Goal: Navigation & Orientation: Understand site structure

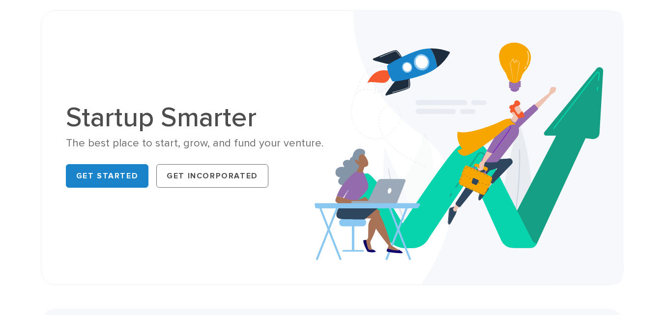
scroll to position [98, 0]
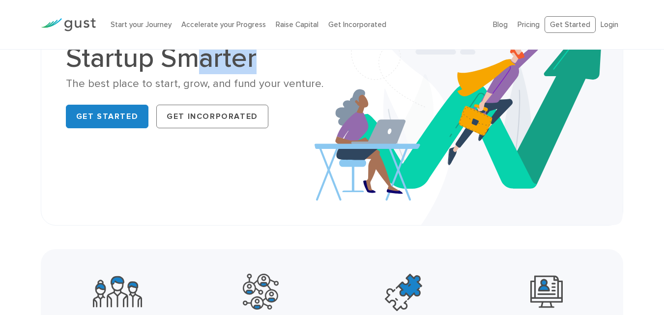
drag, startPoint x: 202, startPoint y: 56, endPoint x: 311, endPoint y: 53, distance: 109.2
click at [311, 53] on h1 "Startup Smarter" at bounding box center [195, 58] width 259 height 28
click at [207, 65] on h1 "Startup Smarter" at bounding box center [195, 58] width 259 height 28
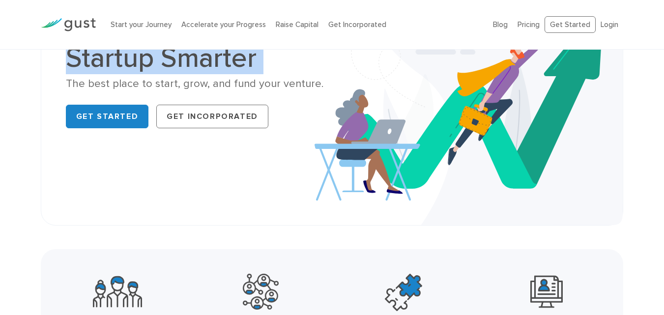
click at [207, 65] on h1 "Startup Smarter" at bounding box center [195, 58] width 259 height 28
click at [159, 66] on h1 "Startup Smarter" at bounding box center [195, 58] width 259 height 28
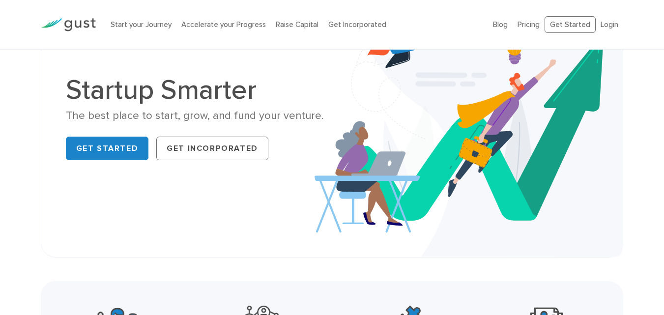
scroll to position [49, 0]
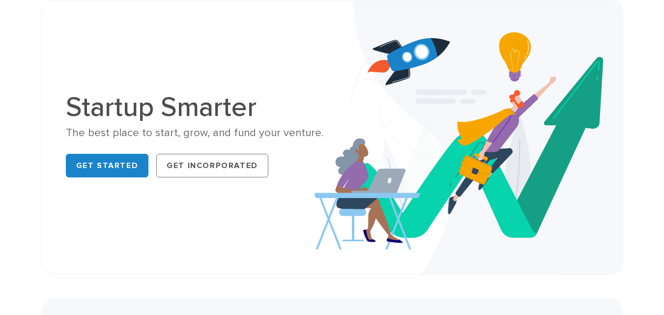
click at [114, 121] on h1 "Startup Smarter" at bounding box center [195, 107] width 259 height 28
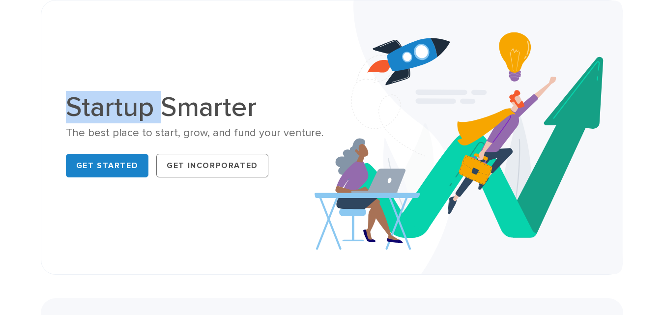
click at [114, 121] on h1 "Startup Smarter" at bounding box center [195, 107] width 259 height 28
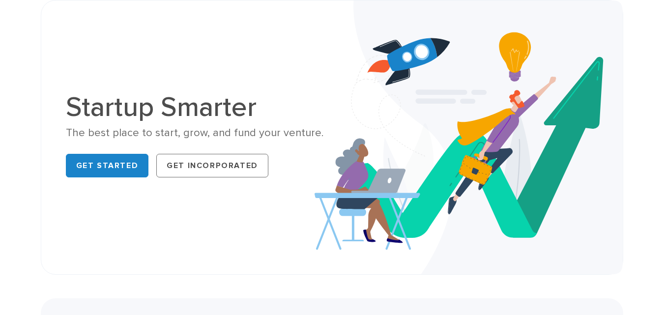
click at [216, 108] on h1 "Startup Smarter" at bounding box center [195, 107] width 259 height 28
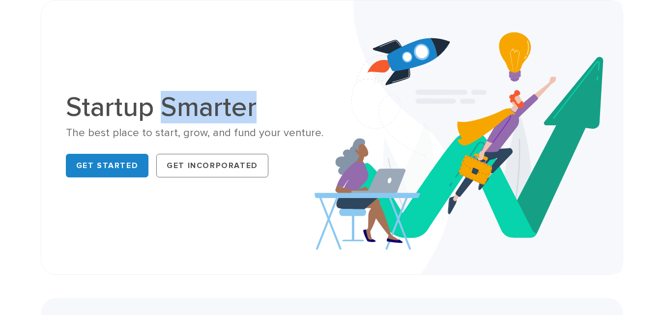
click at [216, 108] on h1 "Startup Smarter" at bounding box center [195, 107] width 259 height 28
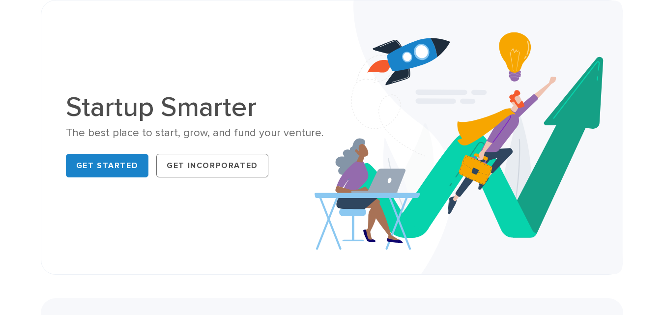
click at [147, 106] on h1 "Startup Smarter" at bounding box center [195, 107] width 259 height 28
click at [124, 102] on h1 "Startup Smarter" at bounding box center [195, 107] width 259 height 28
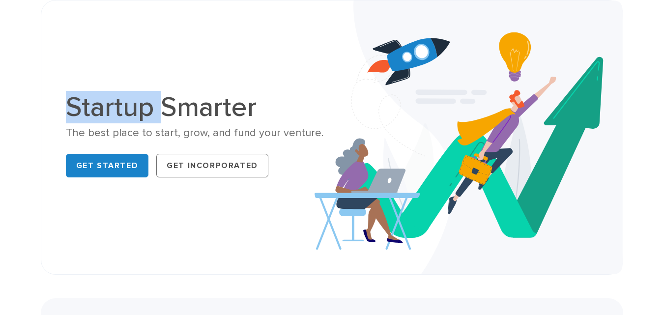
click at [124, 102] on h1 "Startup Smarter" at bounding box center [195, 107] width 259 height 28
click at [168, 111] on h1 "Startup Smarter" at bounding box center [195, 107] width 259 height 28
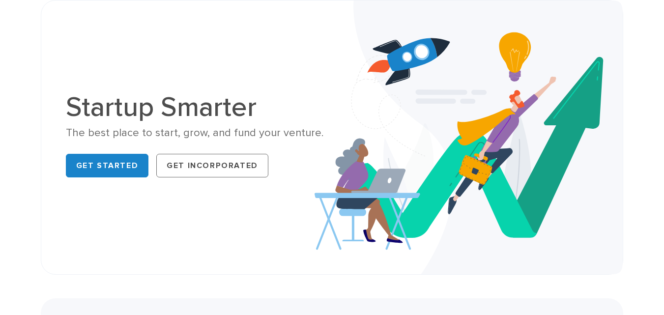
click at [155, 114] on h1 "Startup Smarter" at bounding box center [195, 107] width 259 height 28
click at [188, 109] on h1 "Startup Smarter" at bounding box center [195, 107] width 259 height 28
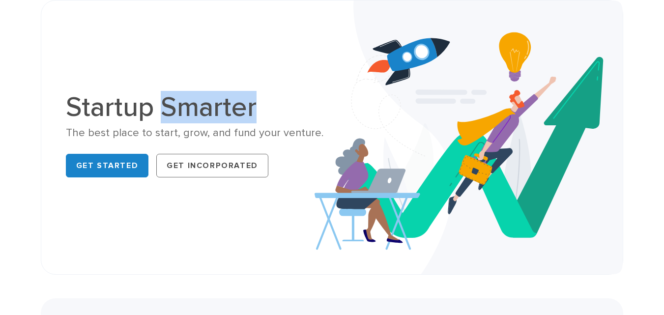
click at [188, 109] on h1 "Startup Smarter" at bounding box center [195, 107] width 259 height 28
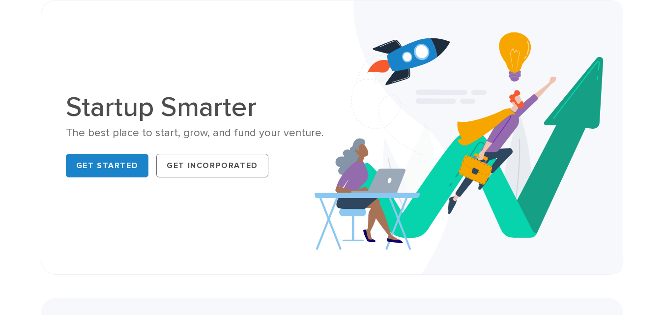
click at [248, 127] on div "The best place to start, grow, and fund your venture." at bounding box center [195, 133] width 259 height 14
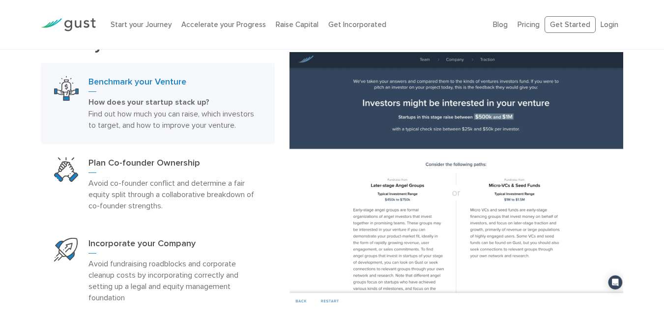
scroll to position [541, 0]
